Goal: Task Accomplishment & Management: Manage account settings

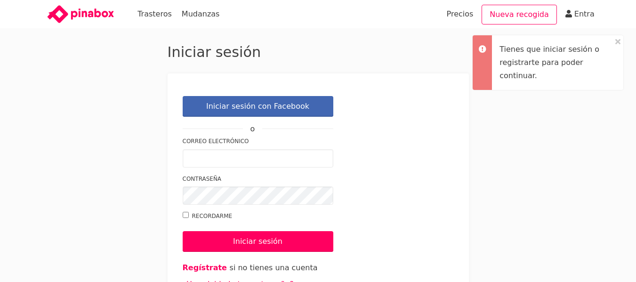
click at [497, 117] on div "Iniciar sesión Iniciar sesión con Facebook o Correo electrónico Contraseña Reco…" at bounding box center [318, 183] width 565 height 281
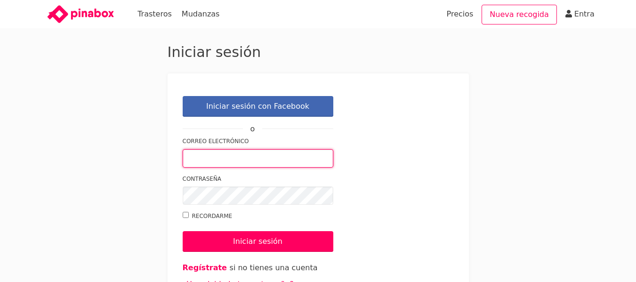
click at [253, 156] on input "Correo electrónico" at bounding box center [258, 158] width 151 height 18
type input "helena@box2boxstorage.com"
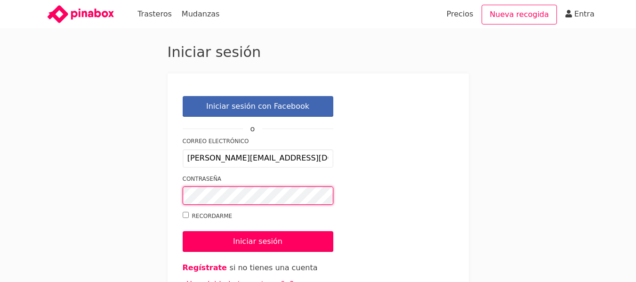
click at [183, 231] on input "Iniciar sesión" at bounding box center [258, 241] width 151 height 21
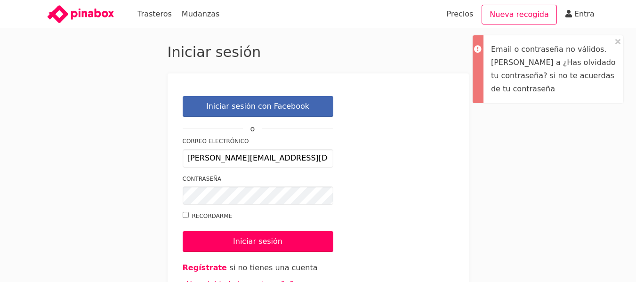
click at [401, 63] on div "Iniciar sesión Iniciar sesión con Facebook o Correo electrónico helena@box2boxs…" at bounding box center [318, 183] width 301 height 281
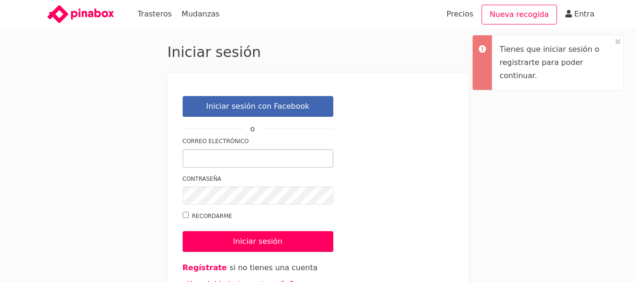
click at [283, 157] on input "Correo electrónico" at bounding box center [258, 158] width 151 height 18
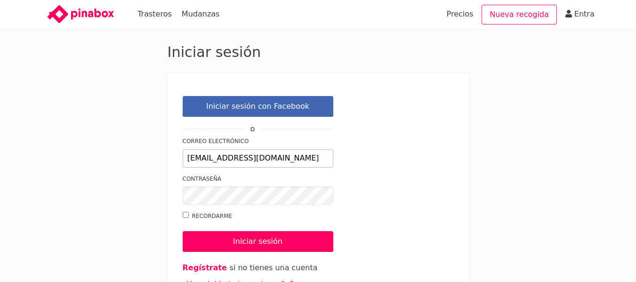
type input "[EMAIL_ADDRESS][DOMAIN_NAME]"
click at [183, 212] on input "Recordarme" at bounding box center [186, 215] width 6 height 6
click at [185, 216] on input "Recordarme" at bounding box center [186, 215] width 6 height 6
click at [189, 214] on label "Recordarme" at bounding box center [258, 216] width 151 height 10
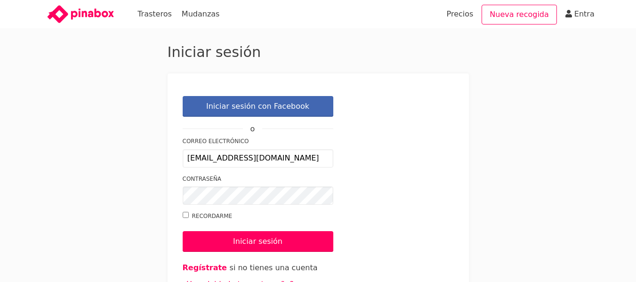
click at [189, 214] on input "Recordarme" at bounding box center [186, 215] width 6 height 6
checkbox input "true"
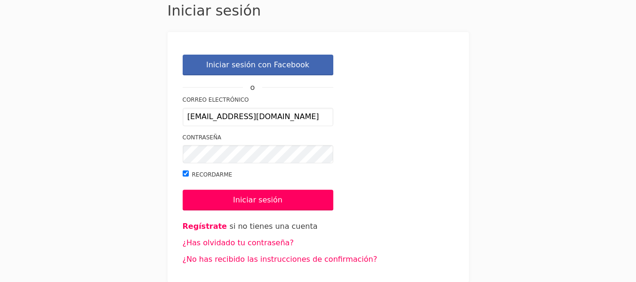
scroll to position [42, 0]
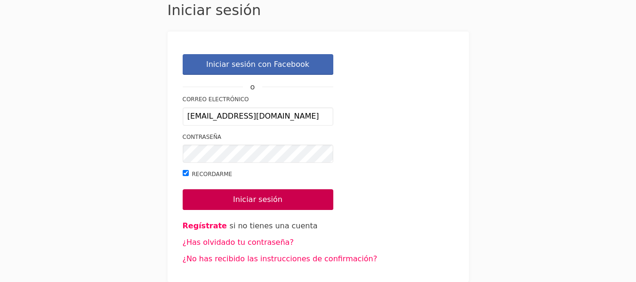
click at [264, 196] on input "Iniciar sesión" at bounding box center [258, 199] width 151 height 21
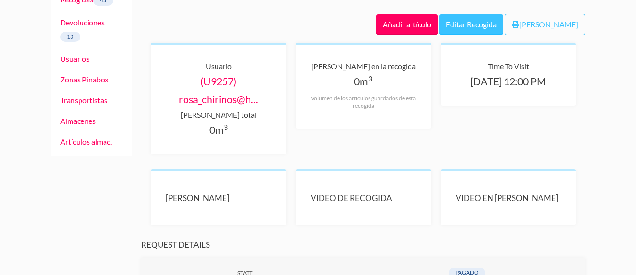
scroll to position [47, 0]
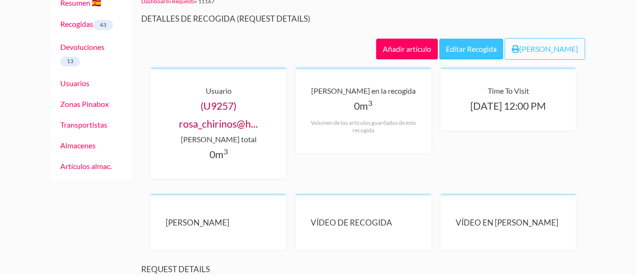
click at [208, 128] on link "(U9257) rosa_chirinos@h..." at bounding box center [218, 115] width 79 height 30
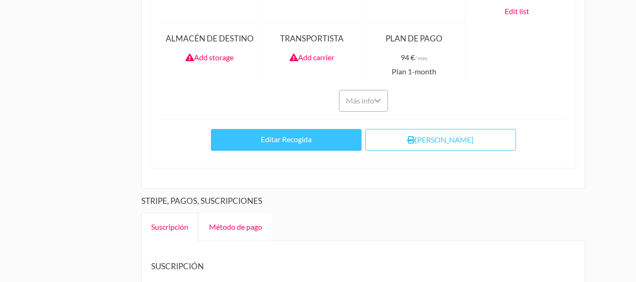
scroll to position [1095, 0]
